Goal: Information Seeking & Learning: Learn about a topic

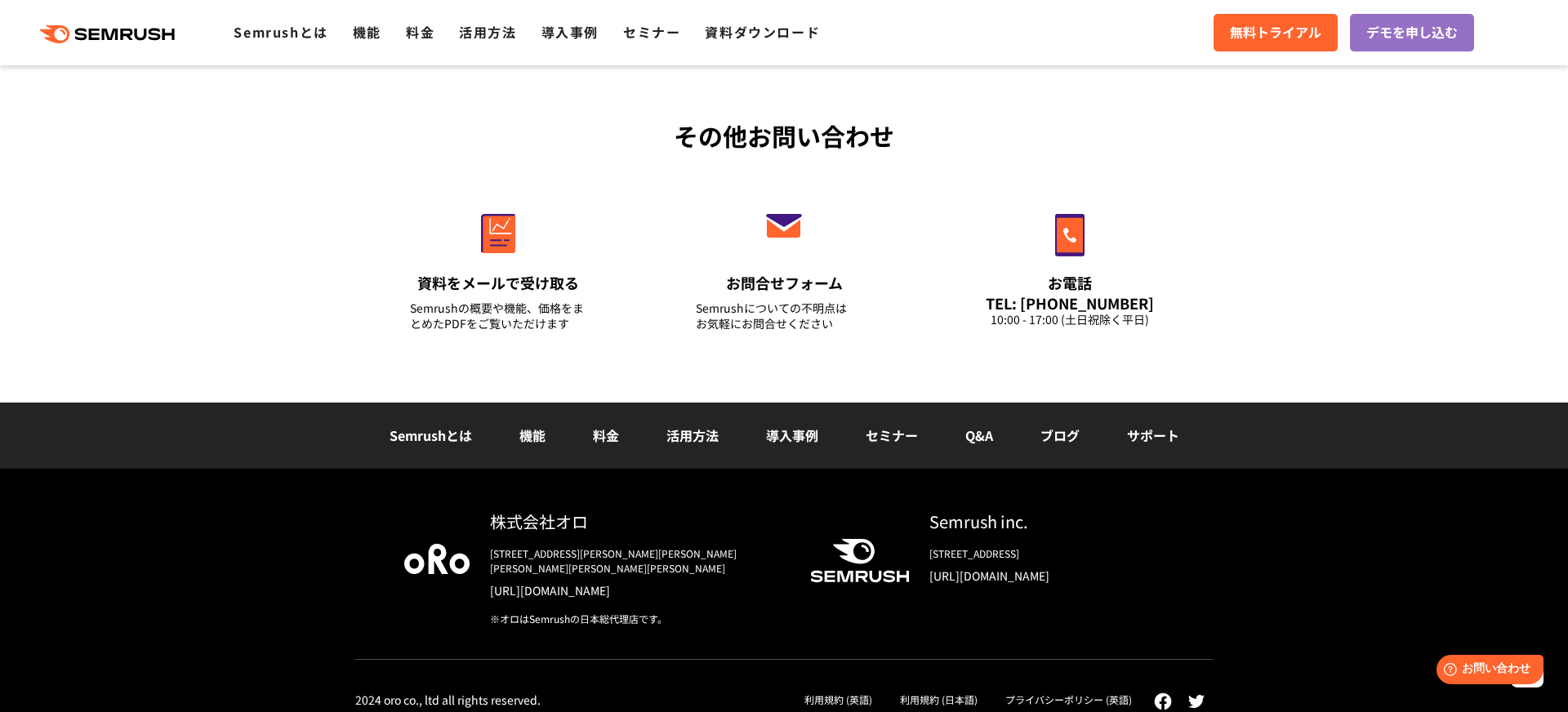
click at [1302, 600] on div "株式会社オロ 〒153-0063　東京都目黒区目黒3-9-1 目黒須田ビル https://www.oro.com/ja/ ※オロはSemrushの日本総代理…" at bounding box center [784, 598] width 1568 height 258
click at [321, 631] on div "株式会社オロ 〒153-0063　東京都目黒区目黒3-9-1 目黒須田ビル https://www.oro.com/ja/ ※オロはSemrushの日本総代理…" at bounding box center [784, 598] width 1568 height 258
click at [589, 582] on link "[URL][DOMAIN_NAME]" at bounding box center [637, 590] width 294 height 17
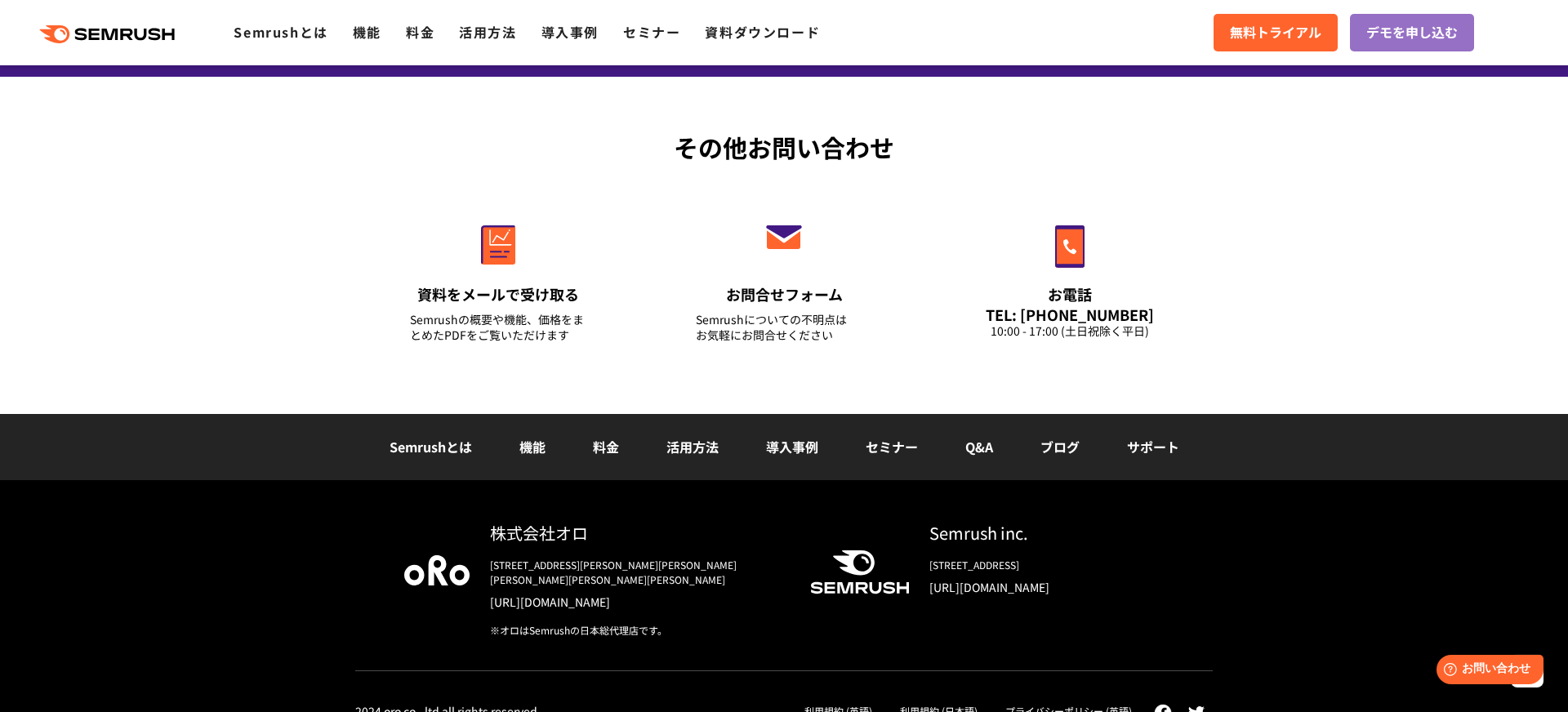
click at [891, 452] on link "セミナー" at bounding box center [892, 447] width 52 height 20
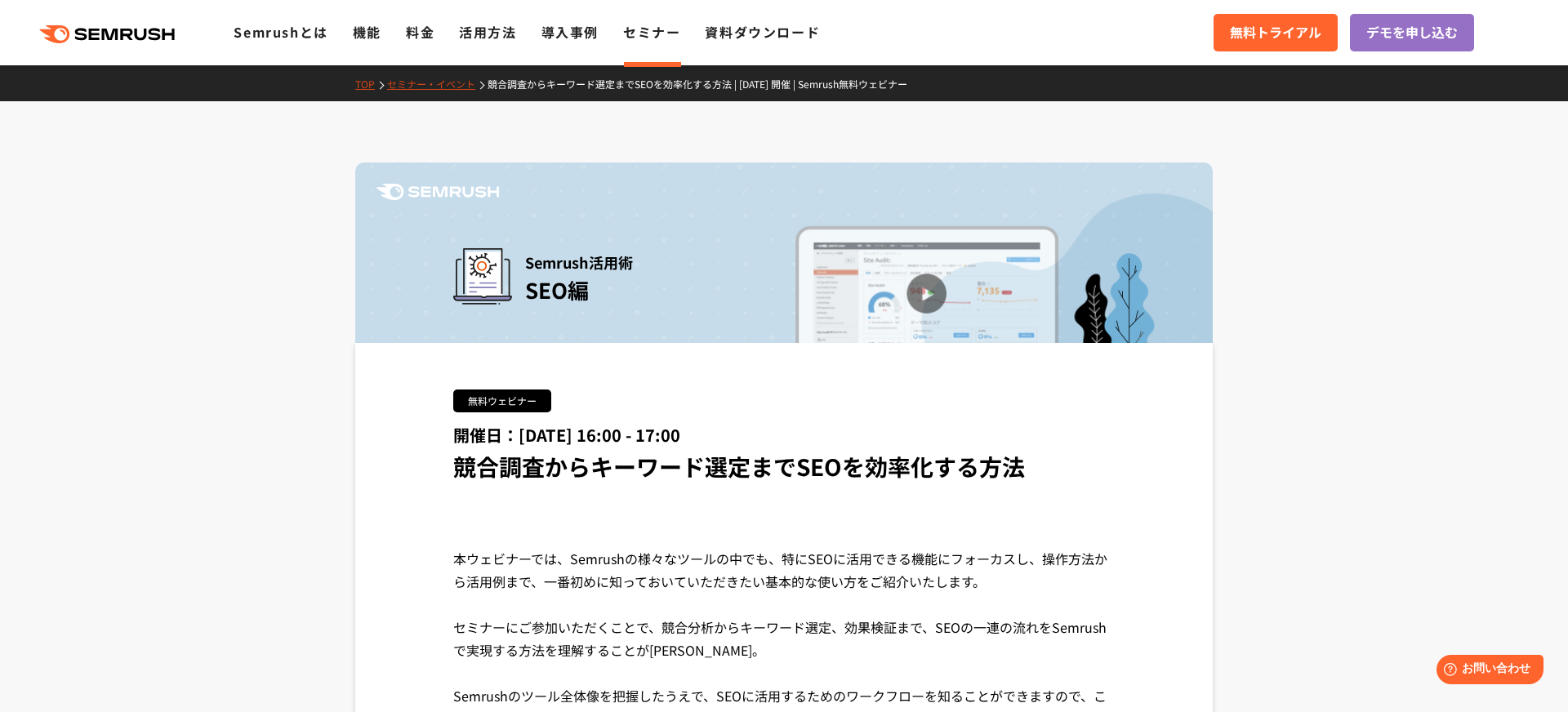
click at [442, 84] on link "セミナー・イベント" at bounding box center [437, 84] width 100 height 14
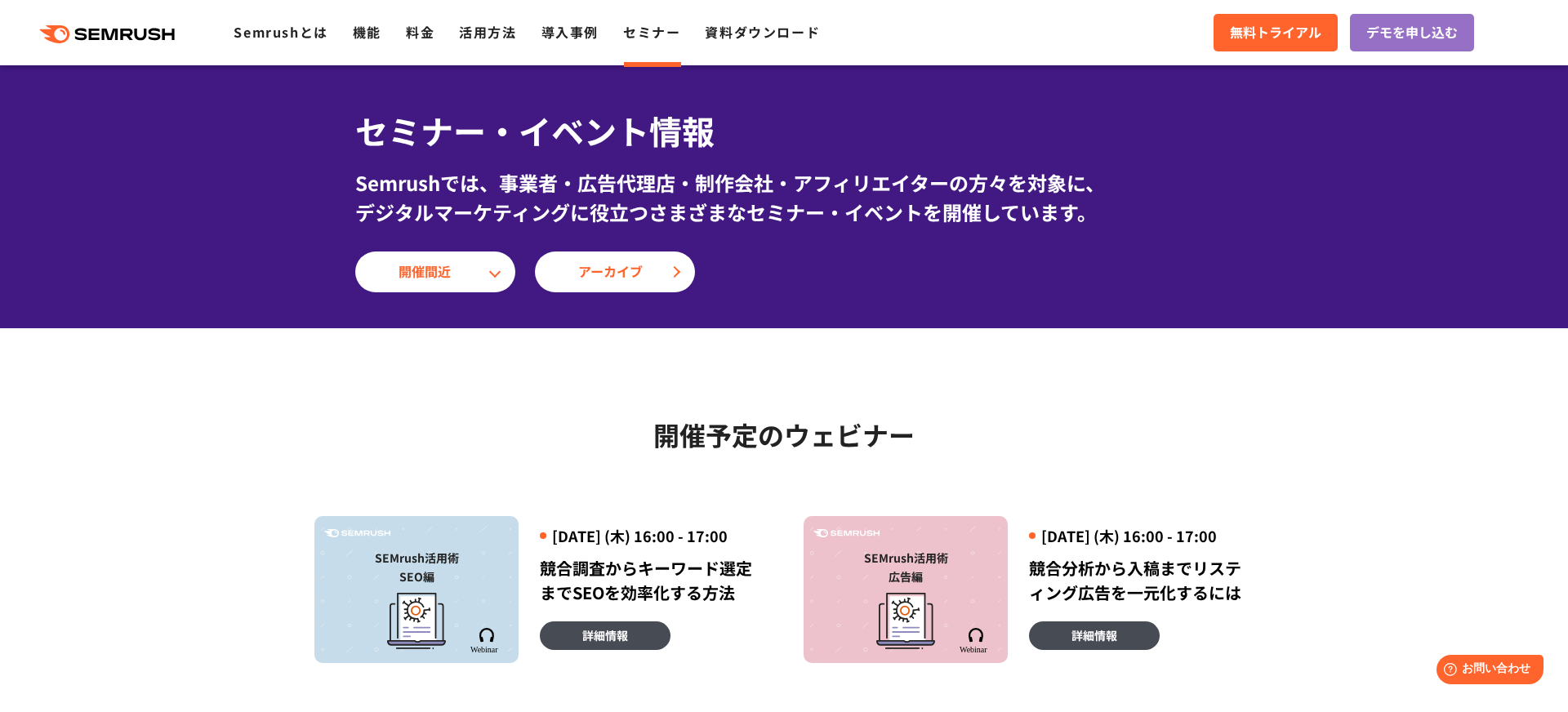
scroll to position [30, 0]
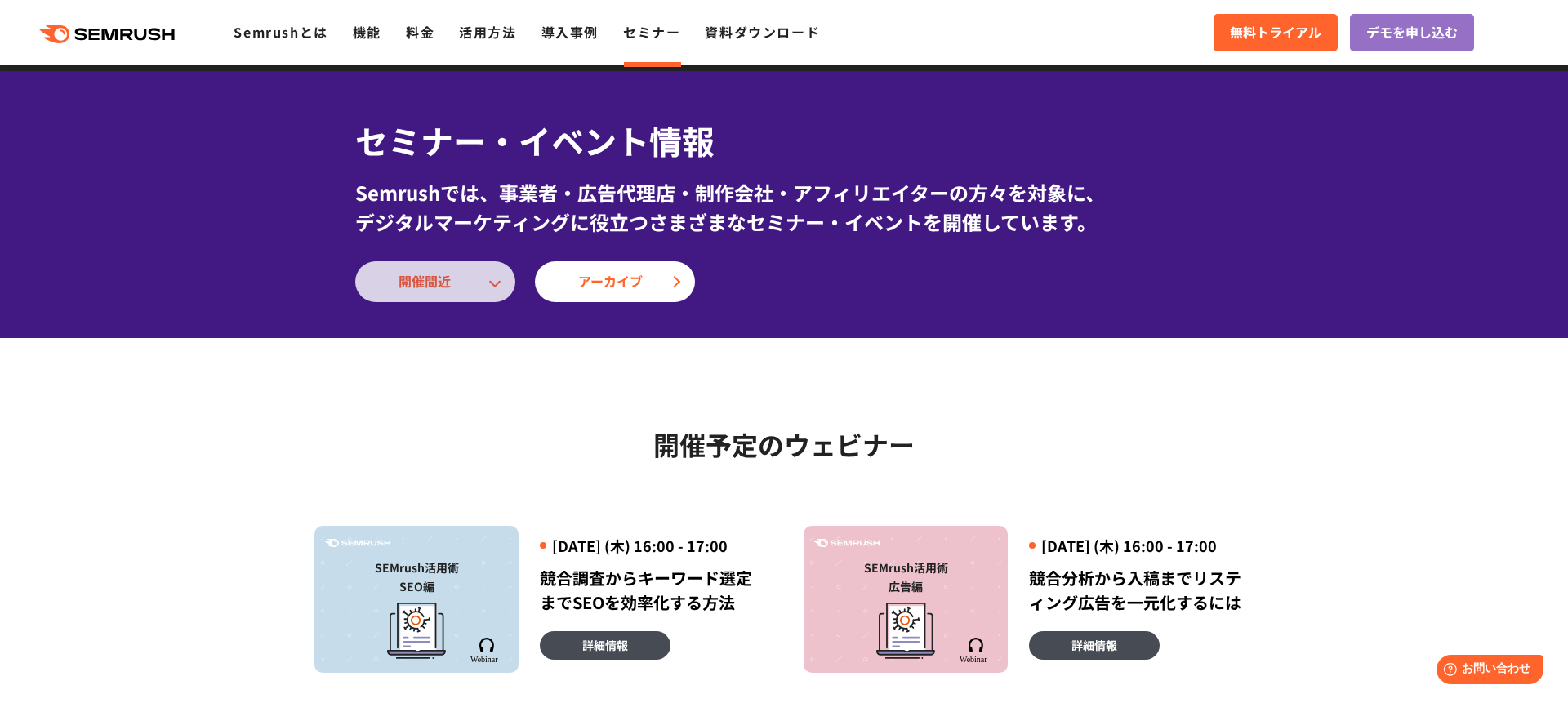
click at [494, 287] on link "開催間近" at bounding box center [435, 281] width 160 height 41
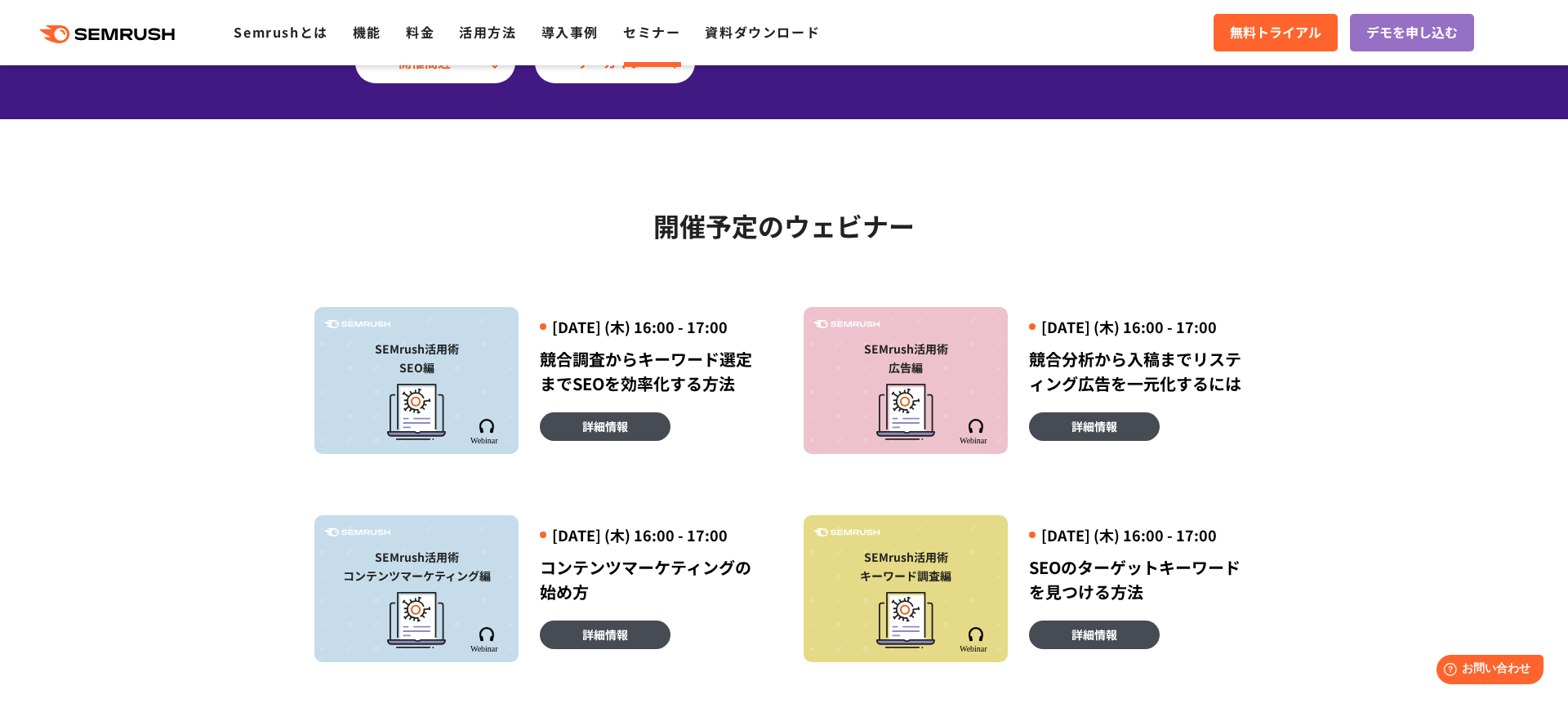
scroll to position [210, 0]
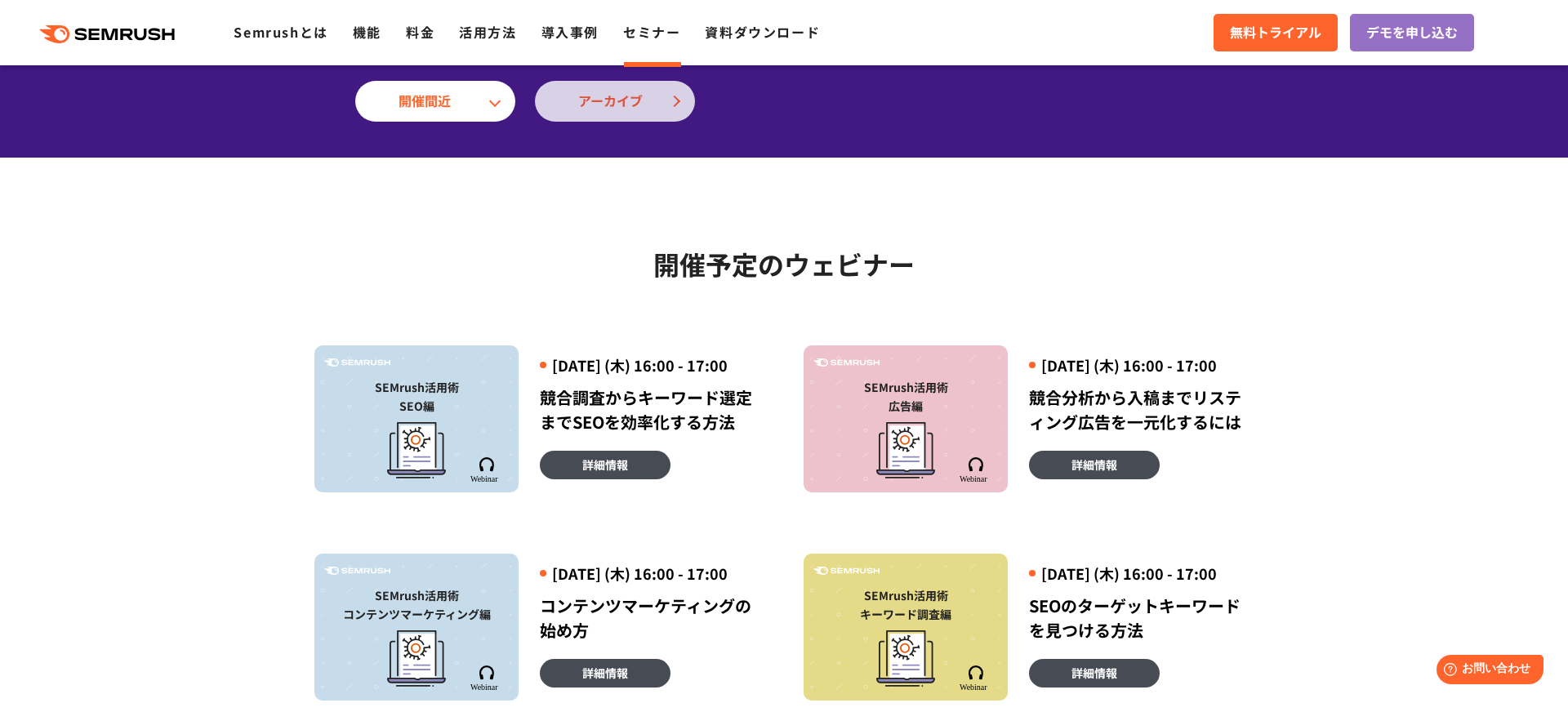
click at [615, 104] on span "アーカイブ" at bounding box center [614, 101] width 74 height 22
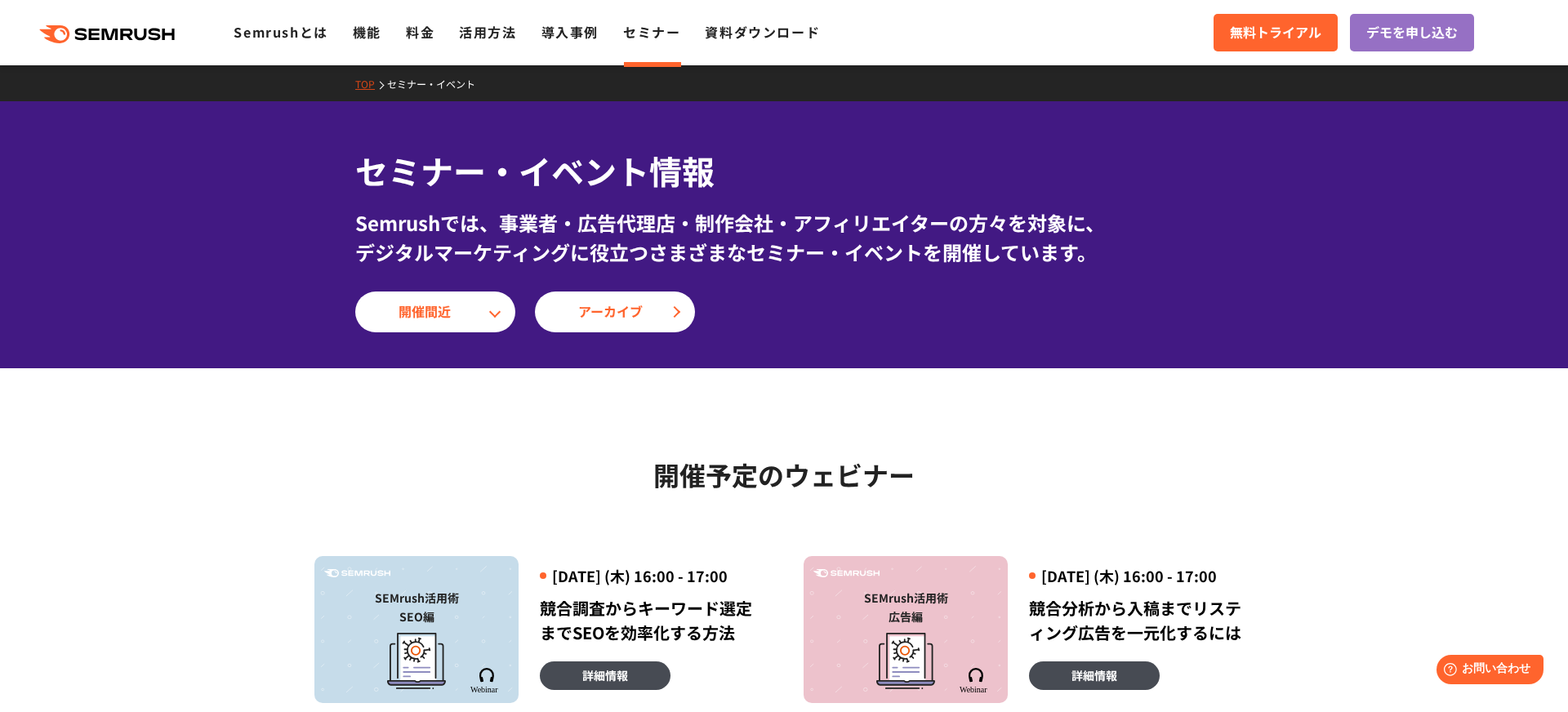
click at [367, 86] on link "TOP" at bounding box center [371, 84] width 31 height 14
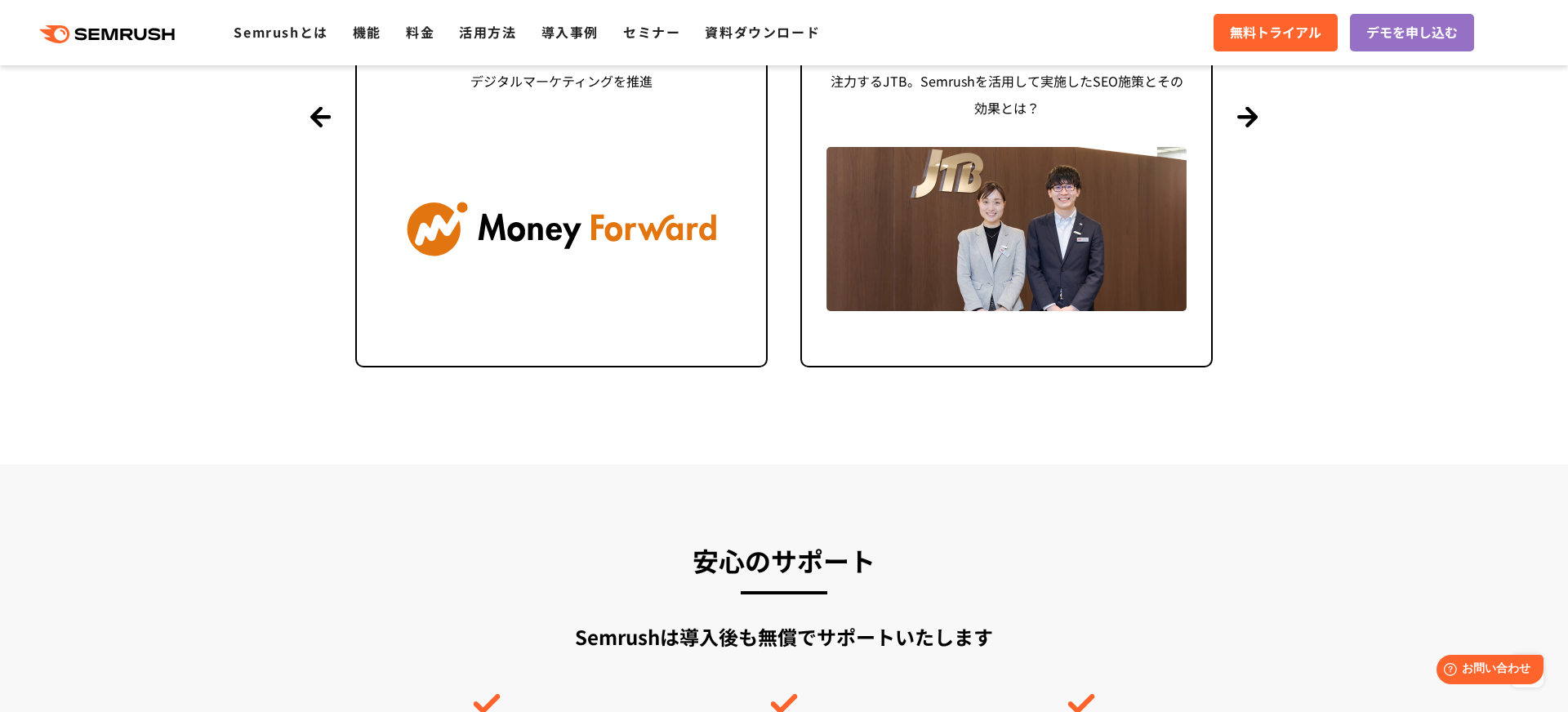
scroll to position [3914, 0]
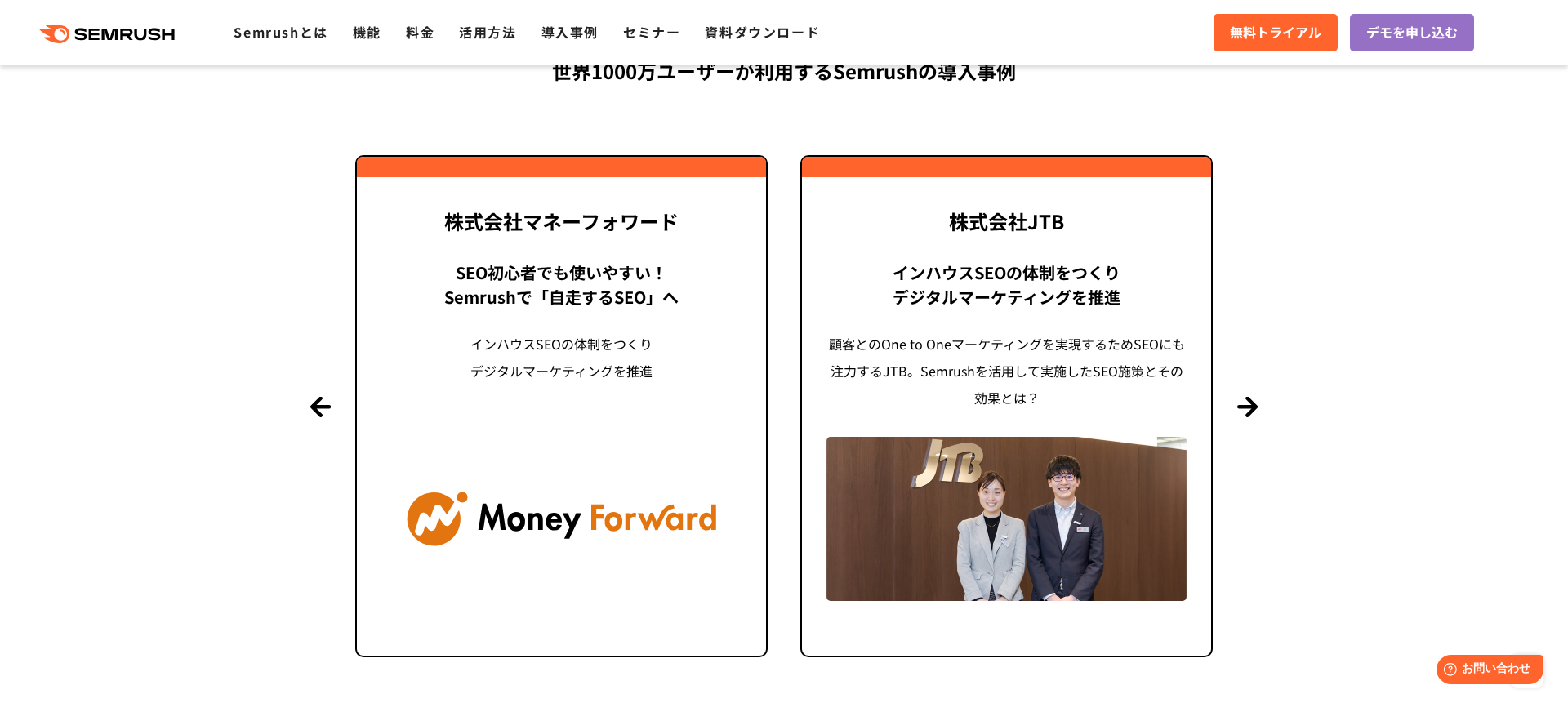
click at [1431, 470] on section "導入事例 世界[DATE]万ユーザーが利用する Semrushの導入事例 Previous 株式会社LIXIL 「テクニカルSEOの実践でサイトを健全に Si…" at bounding box center [784, 323] width 1568 height 862
click at [1252, 412] on button "Next" at bounding box center [1247, 406] width 21 height 21
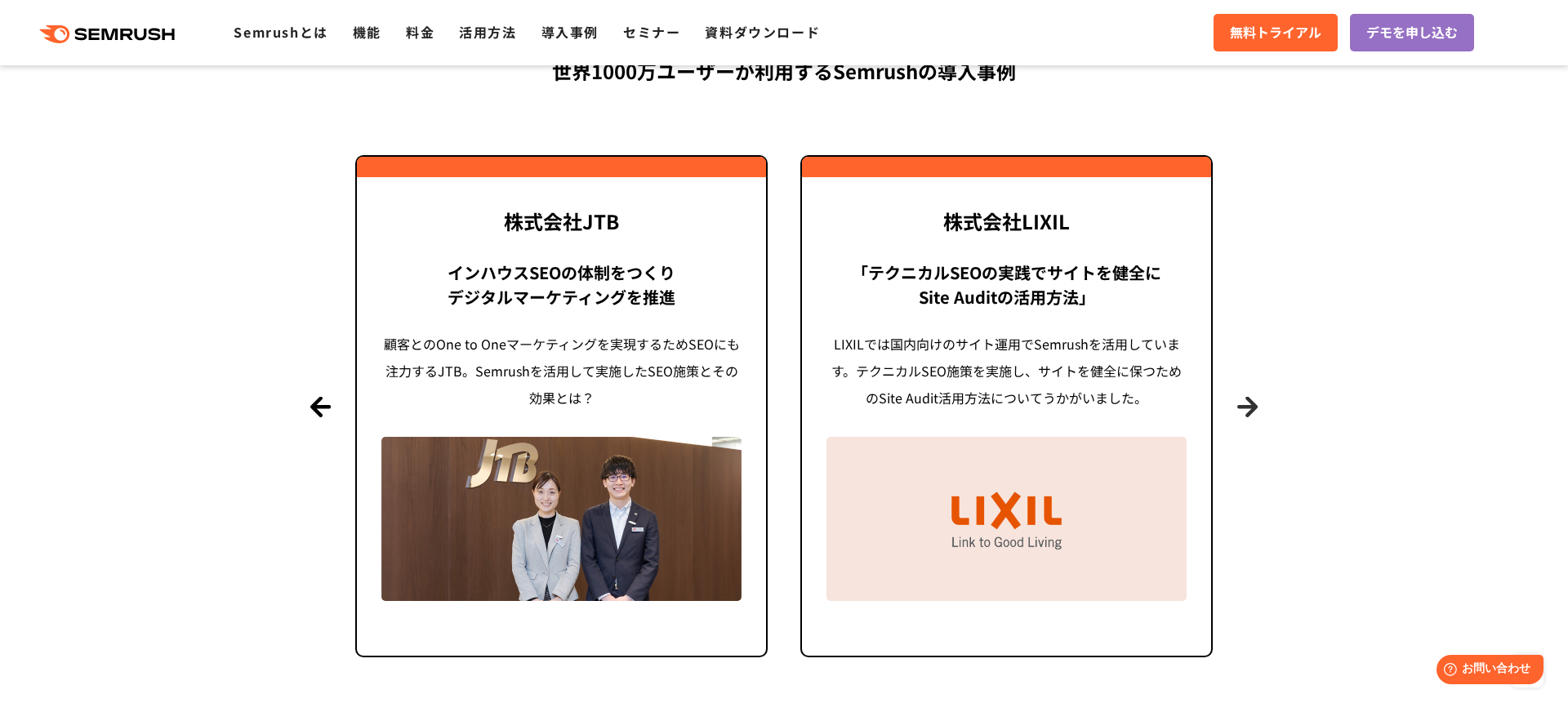
click at [1252, 412] on button "Next" at bounding box center [1247, 406] width 21 height 21
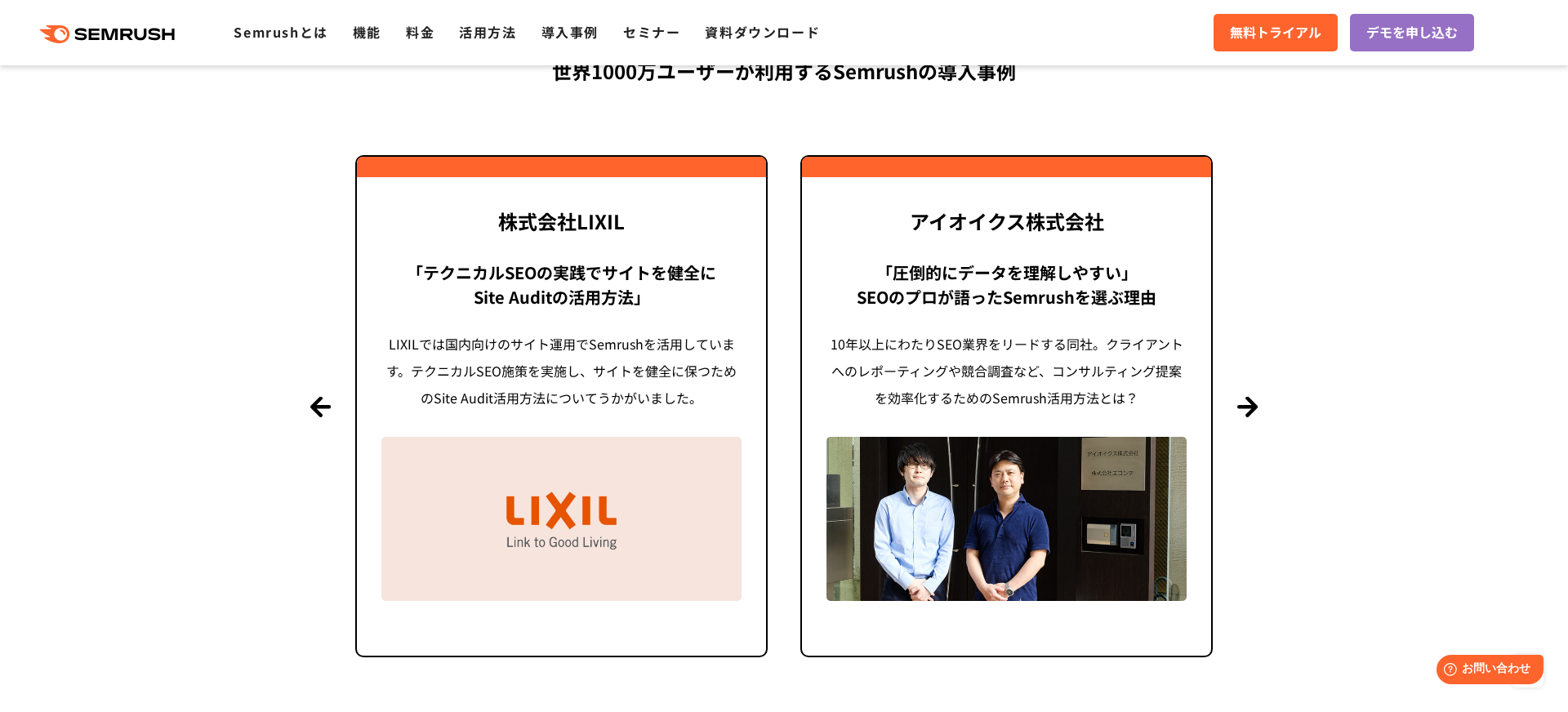
click at [1262, 408] on section "導入事例 世界1000万ユーザーが利用する Semrushの導入事例 Previous 株式会社LIXIL 「テクニカルSEOの実践でサイトを健全に Site…" at bounding box center [784, 323] width 1568 height 862
click at [323, 402] on button "Previous" at bounding box center [320, 406] width 21 height 21
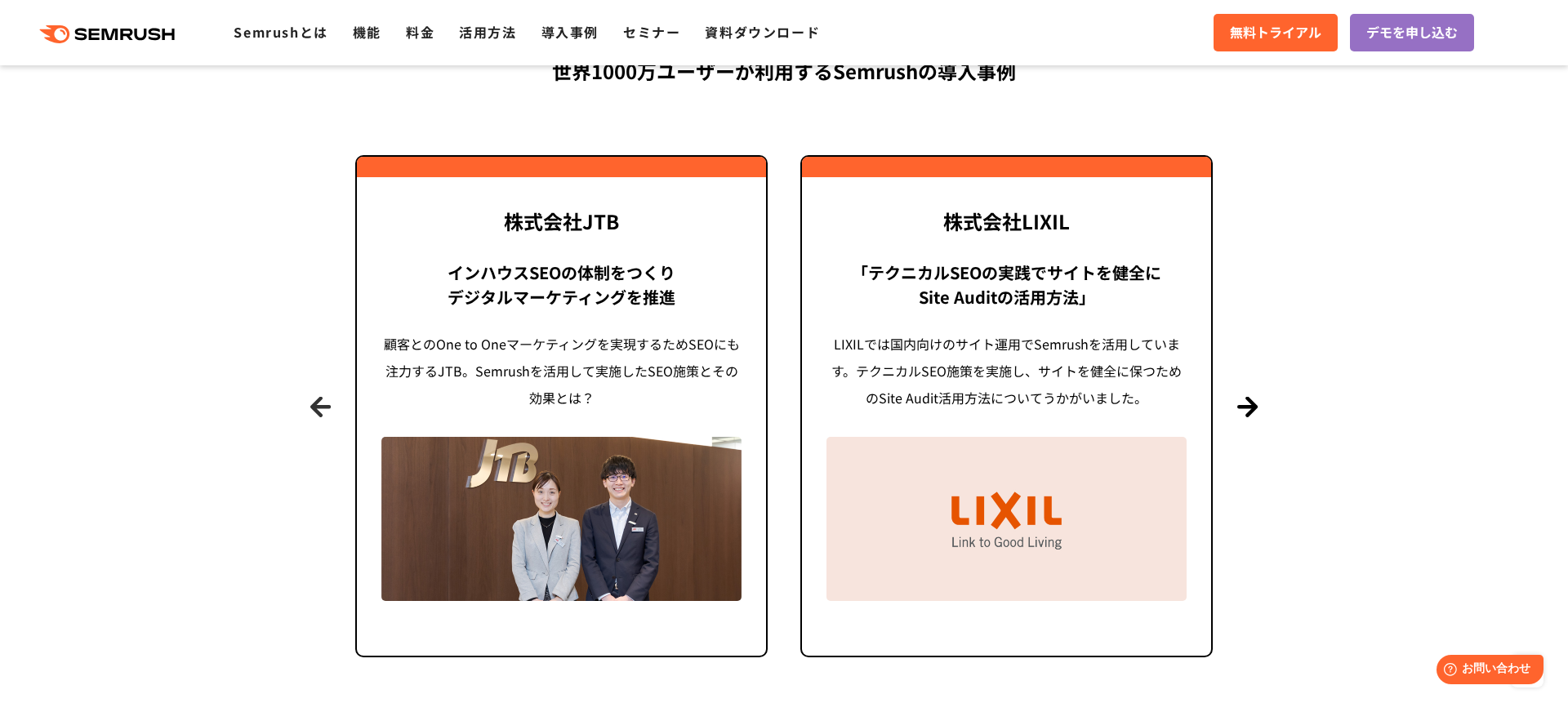
click at [323, 402] on button "Previous" at bounding box center [320, 406] width 21 height 21
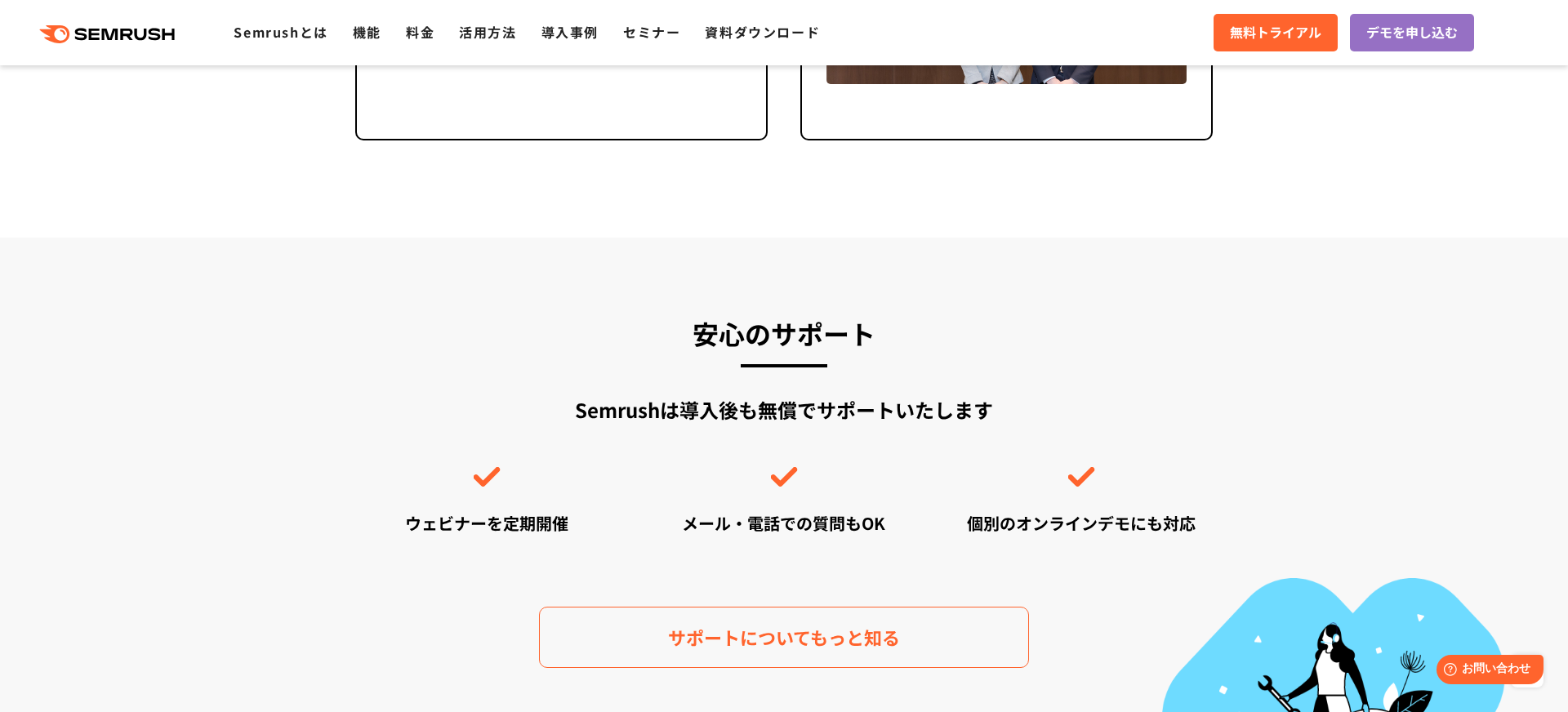
scroll to position [4501, 0]
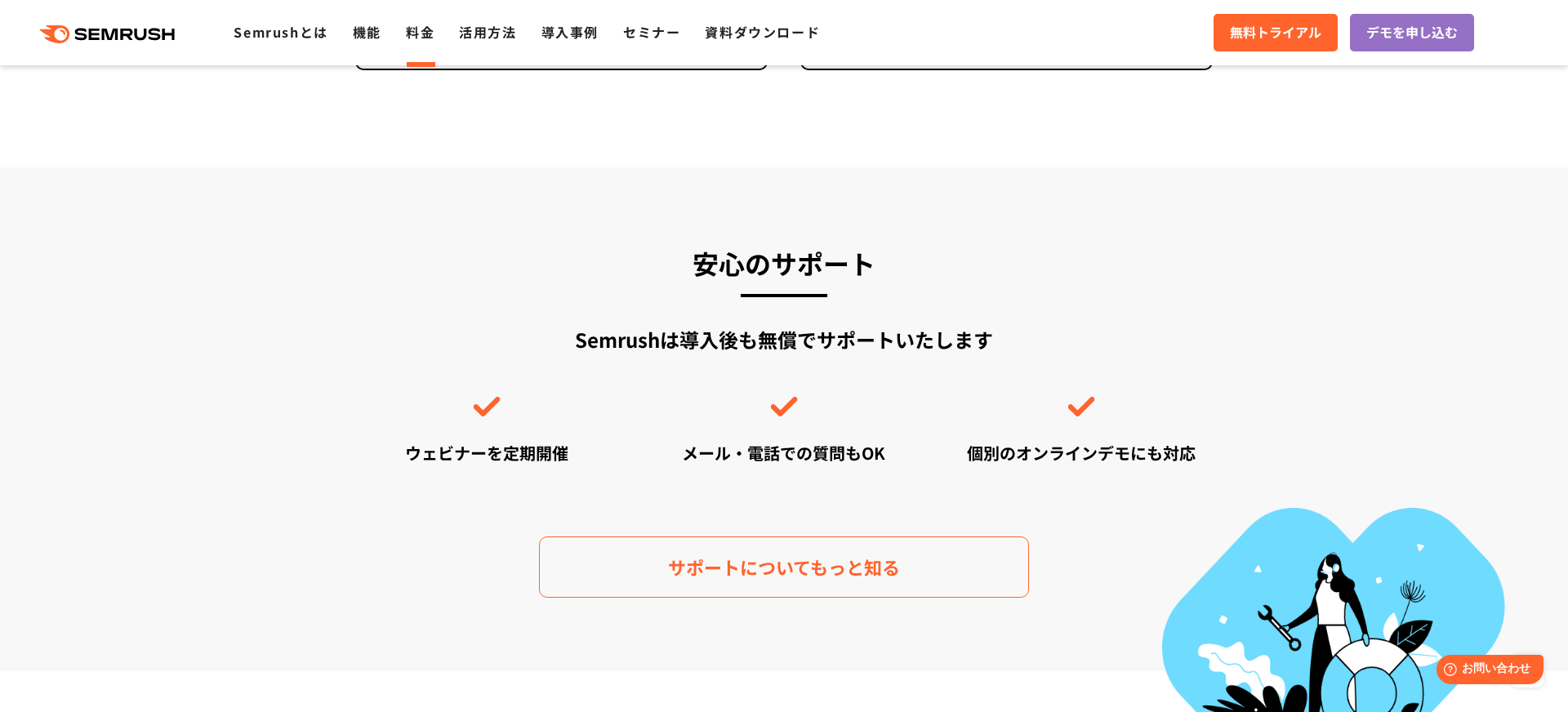
click at [427, 34] on link "料金" at bounding box center [420, 32] width 29 height 20
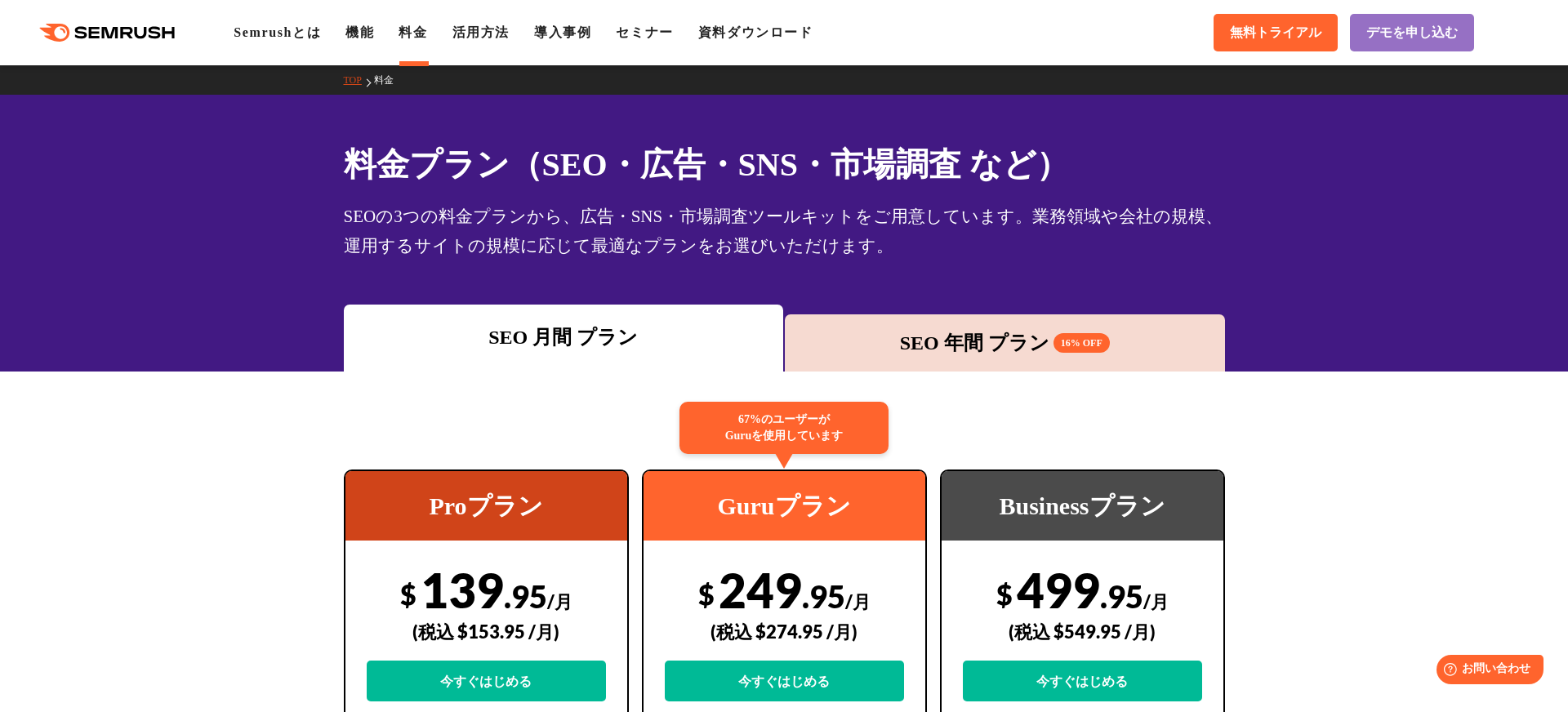
click at [1046, 29] on div ".cls {fill: #FF642D;} .cls {fill: #FF642D;} Semrushとは 機能 料金 活用方法 導入事例 セミナー 資料ダウ…" at bounding box center [784, 32] width 1568 height 49
click at [761, 423] on div "67%のユーザーが Guruを使用しています" at bounding box center [784, 427] width 209 height 52
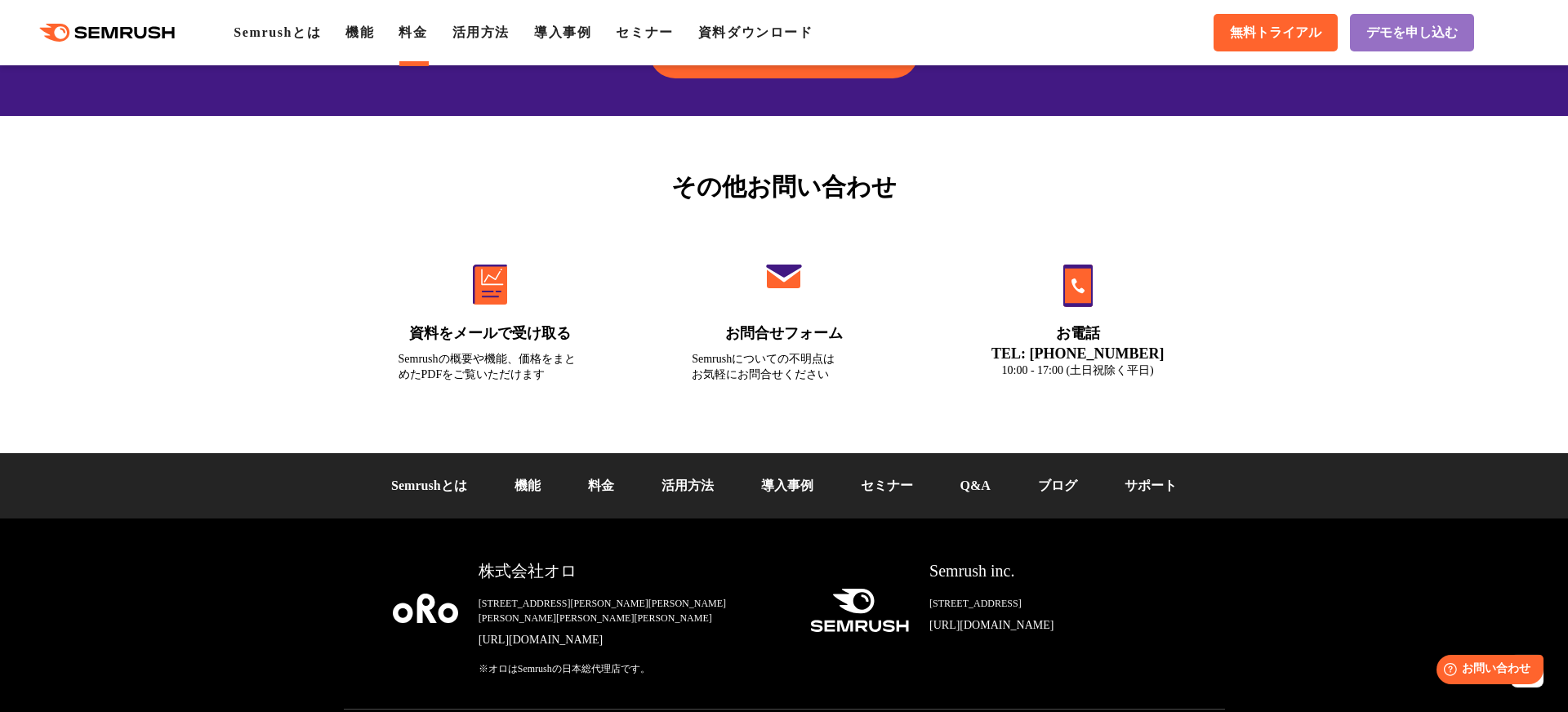
scroll to position [5480, 0]
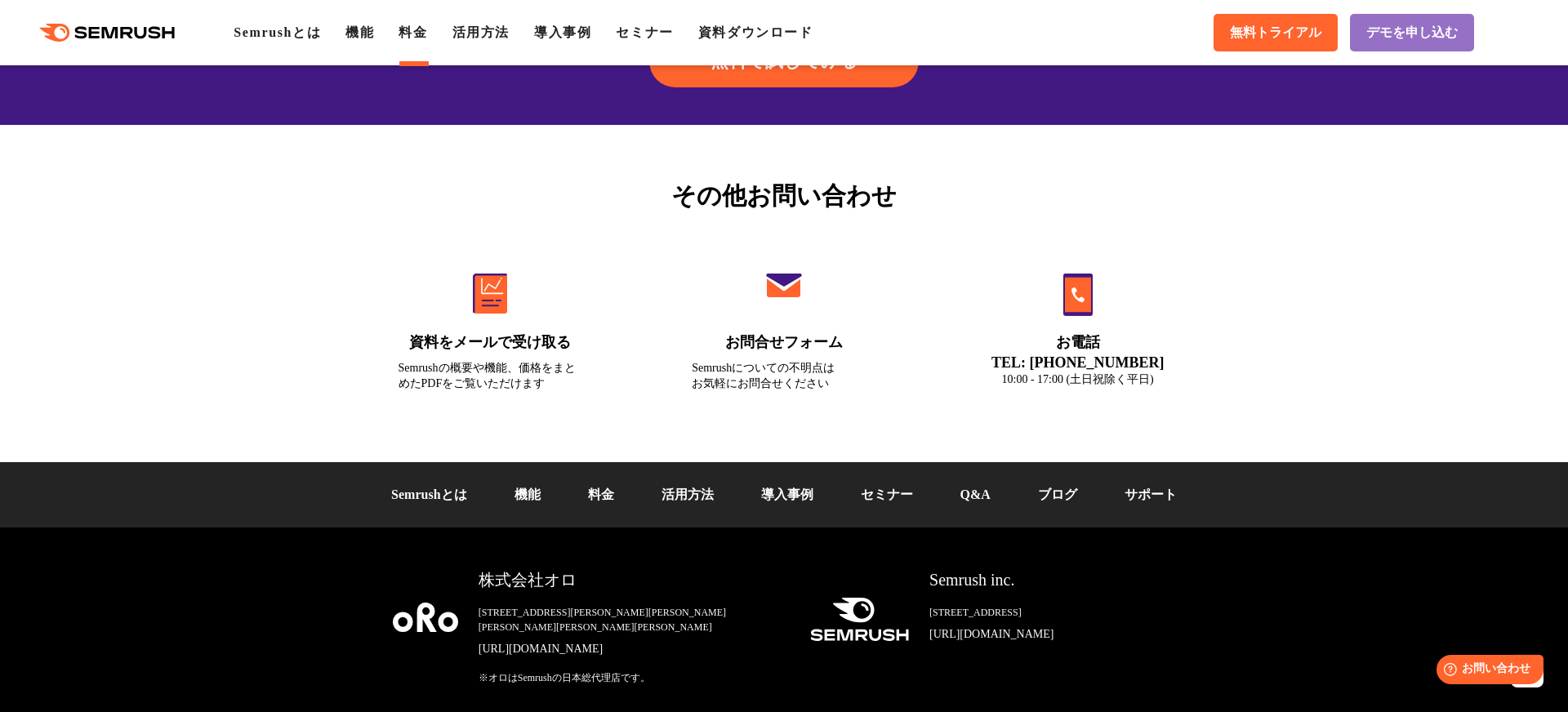
click at [1064, 489] on link "ブログ" at bounding box center [1057, 494] width 39 height 14
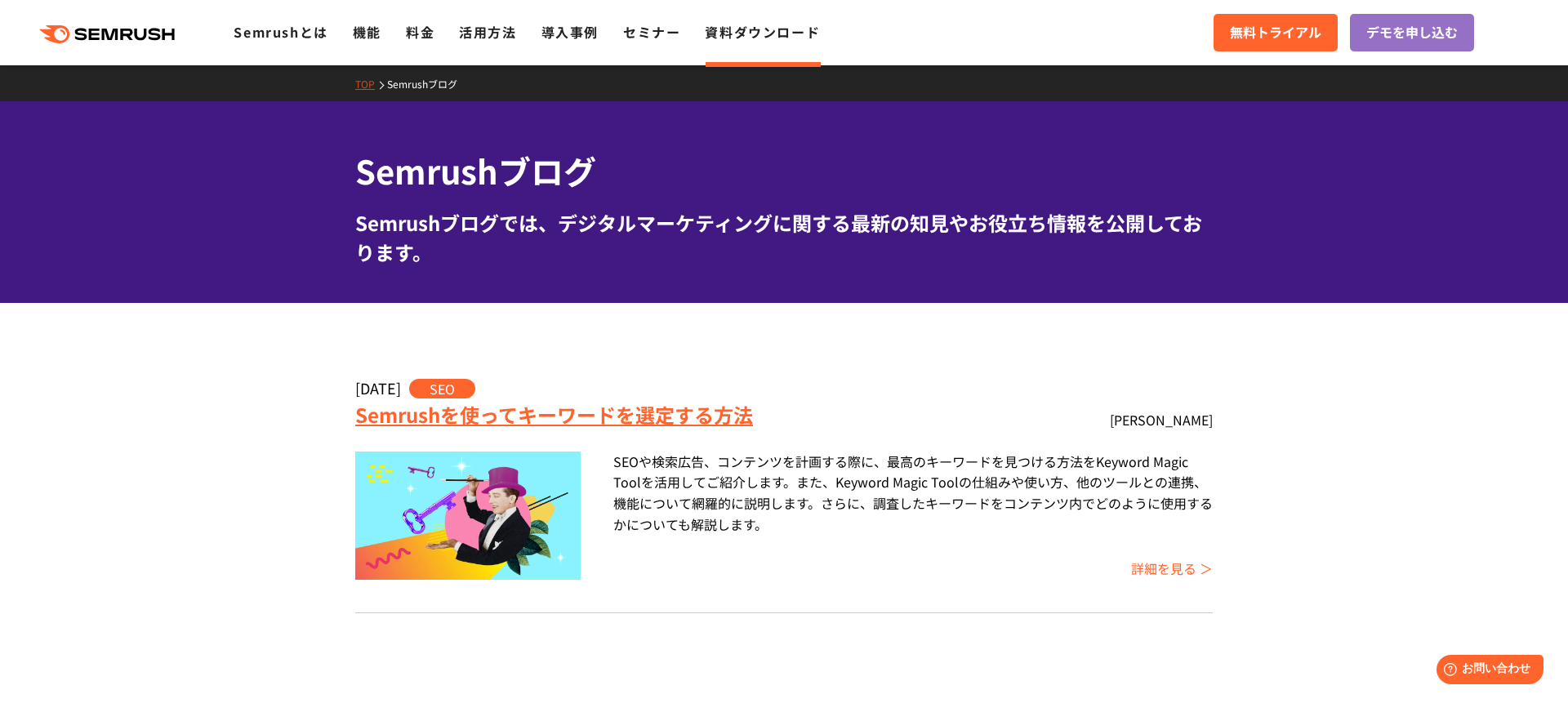
click at [474, 428] on link "Semrushを使ってキーワードを選定する方法" at bounding box center [554, 414] width 397 height 29
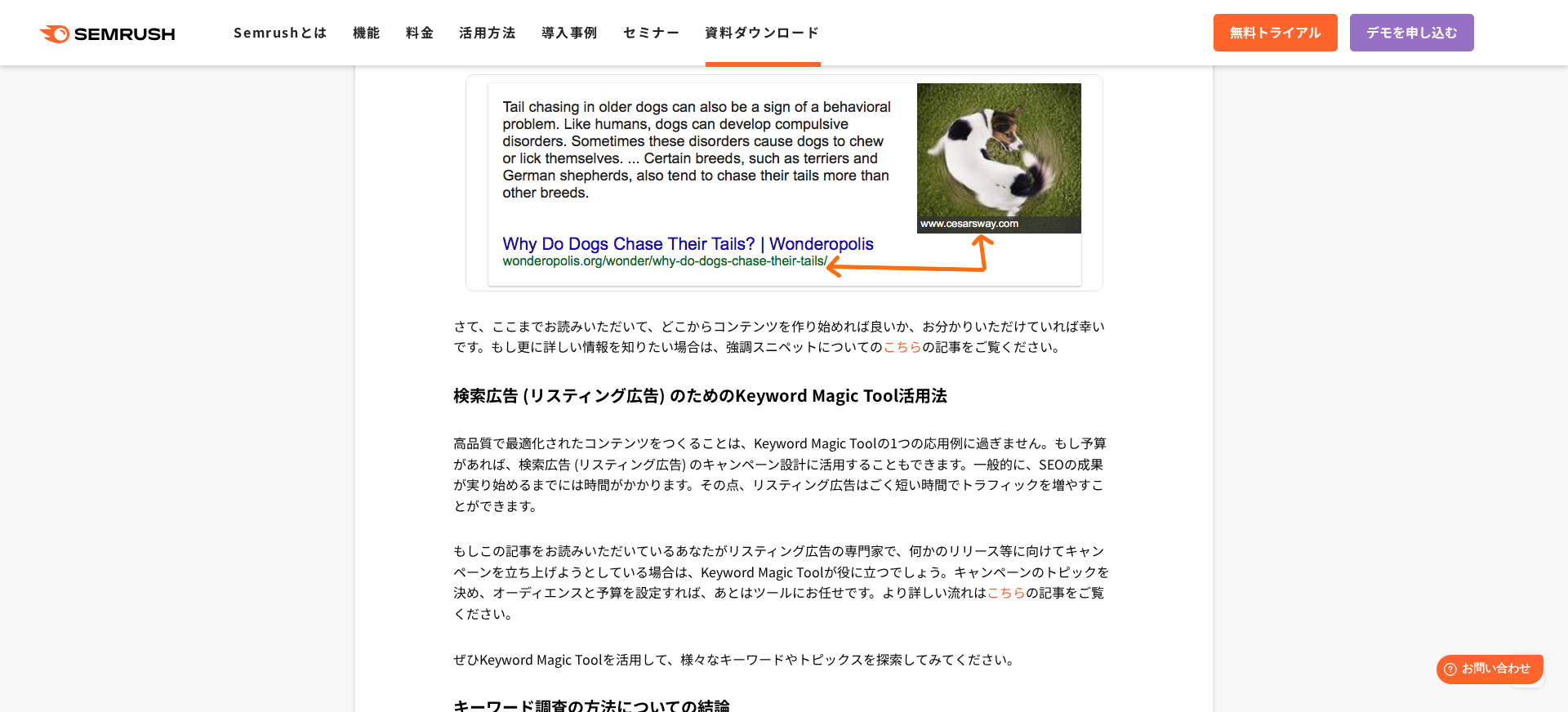
scroll to position [12882, 0]
